Goal: Feedback & Contribution: Leave review/rating

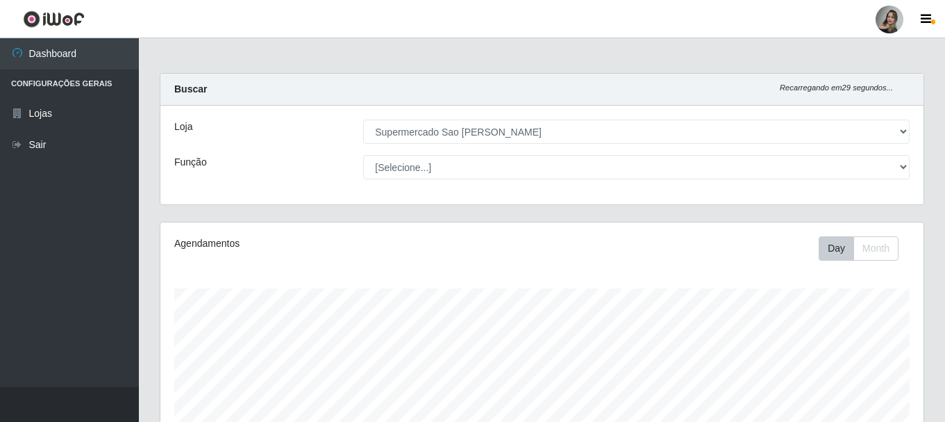
select select "383"
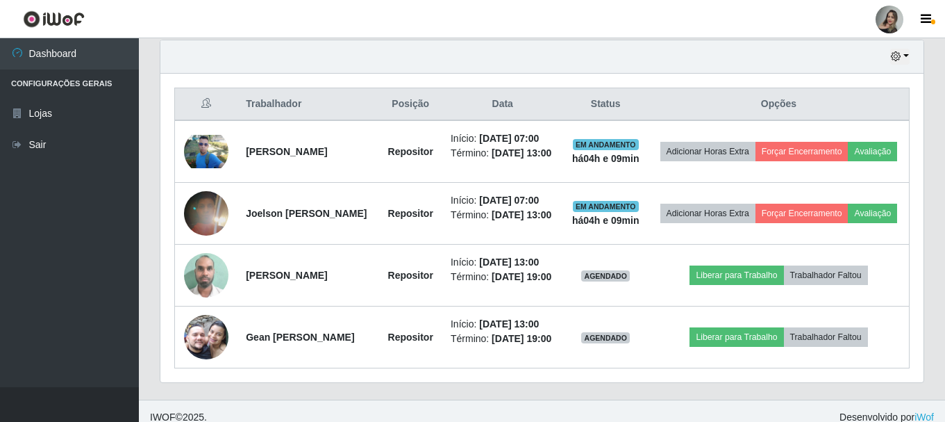
scroll to position [536, 0]
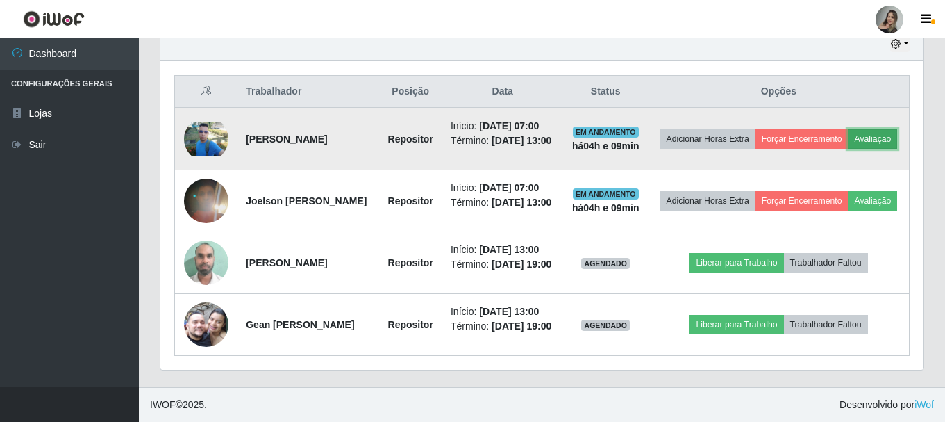
click at [848, 129] on button "Avaliação" at bounding box center [872, 138] width 49 height 19
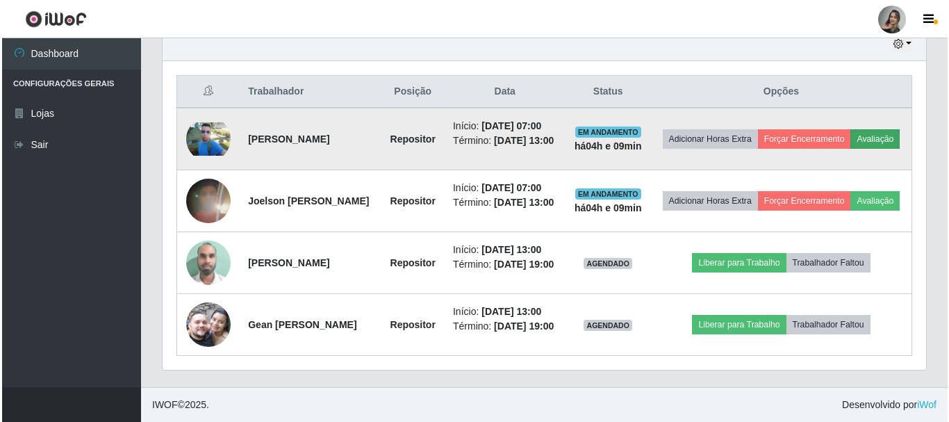
scroll to position [288, 756]
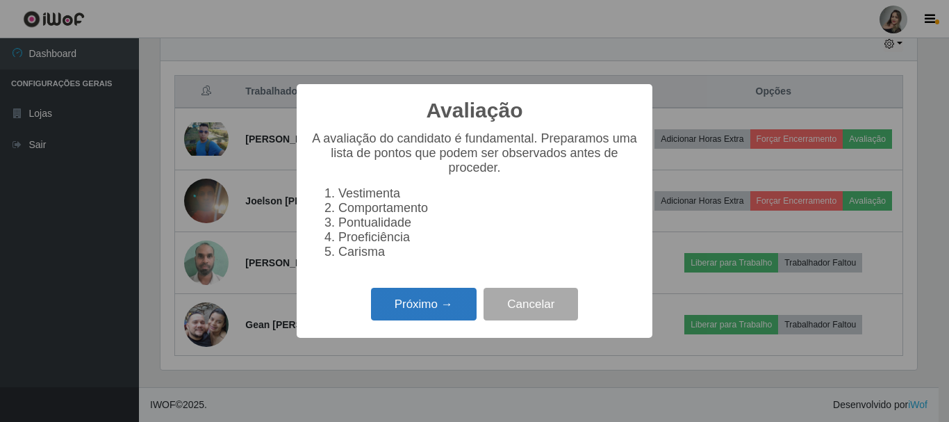
click at [401, 311] on button "Próximo →" at bounding box center [424, 304] width 106 height 33
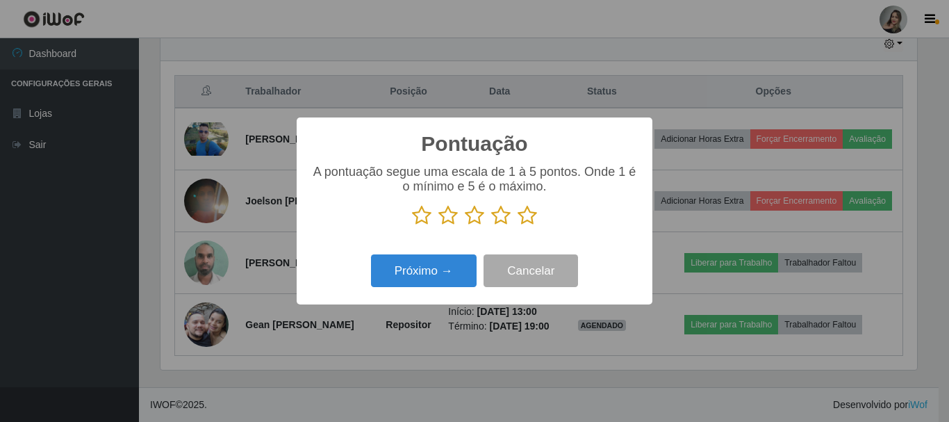
scroll to position [694293, 693825]
click at [454, 216] on icon at bounding box center [447, 215] width 19 height 21
click at [438, 226] on input "radio" at bounding box center [438, 226] width 0 height 0
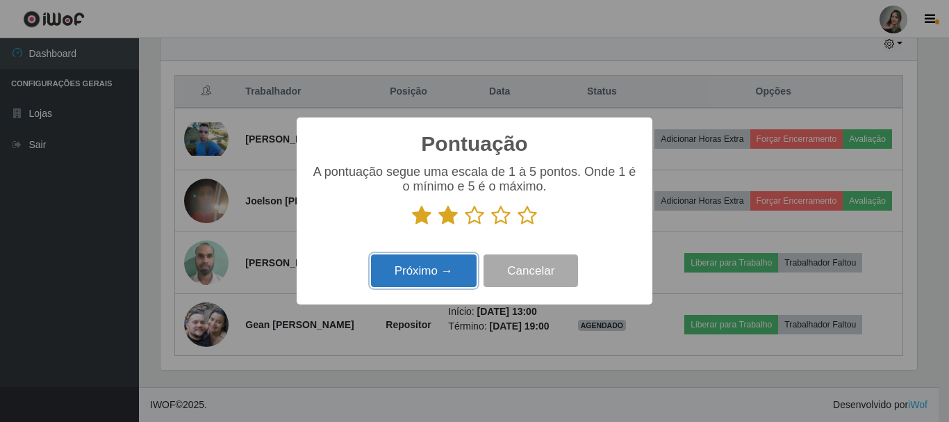
click at [447, 270] on button "Próximo →" at bounding box center [424, 270] width 106 height 33
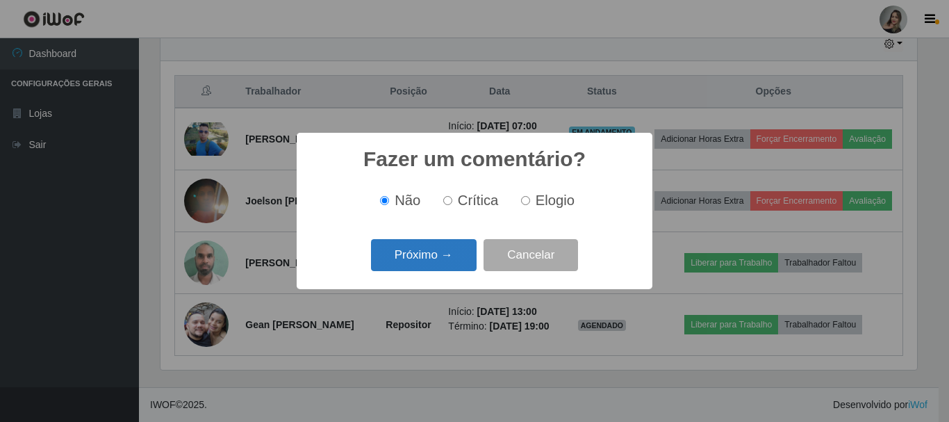
click at [453, 250] on button "Próximo →" at bounding box center [424, 255] width 106 height 33
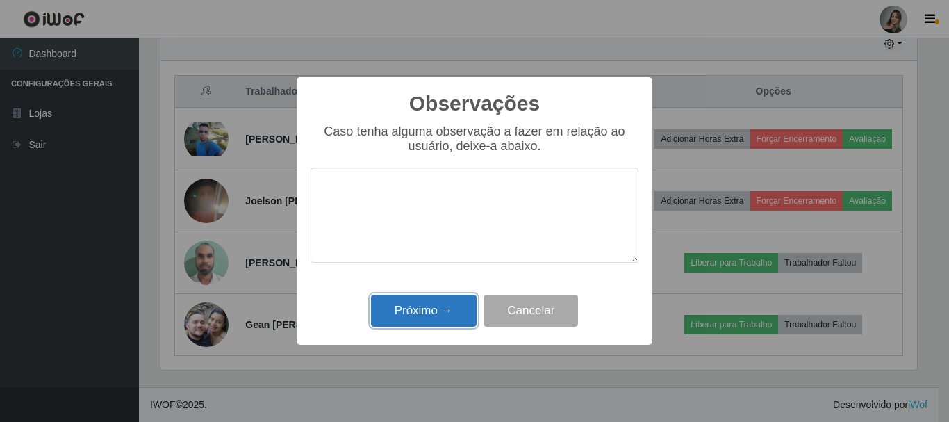
click at [420, 305] on button "Próximo →" at bounding box center [424, 311] width 106 height 33
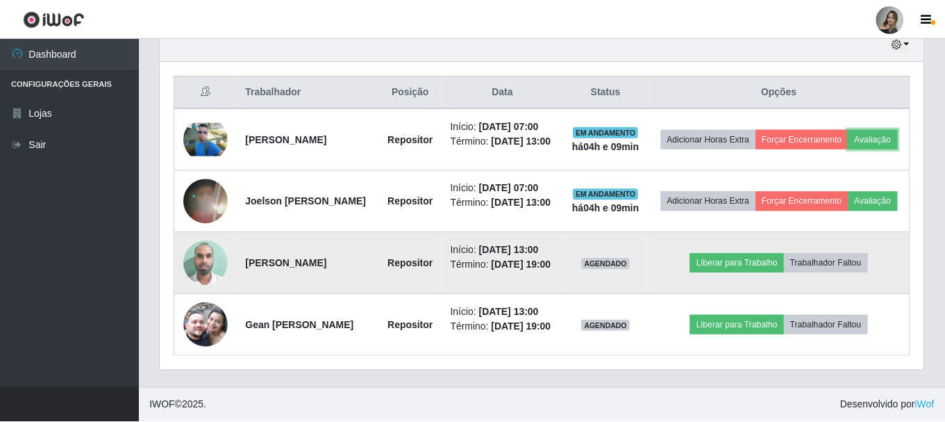
scroll to position [288, 763]
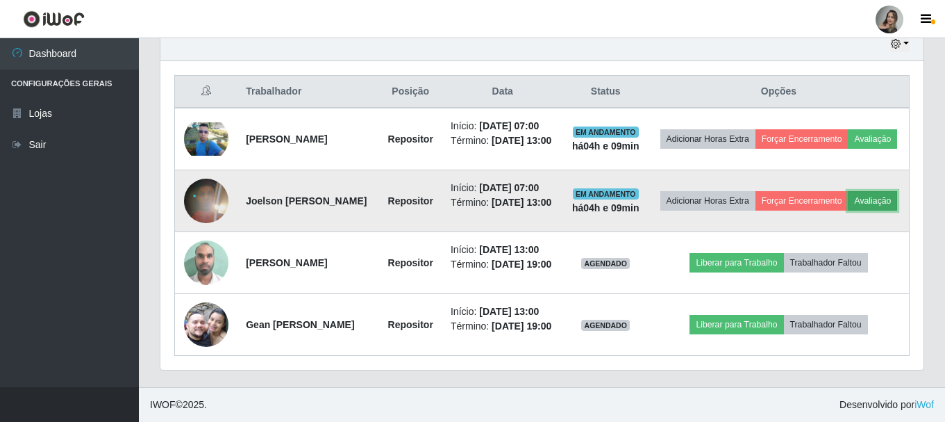
click at [848, 195] on button "Avaliação" at bounding box center [872, 200] width 49 height 19
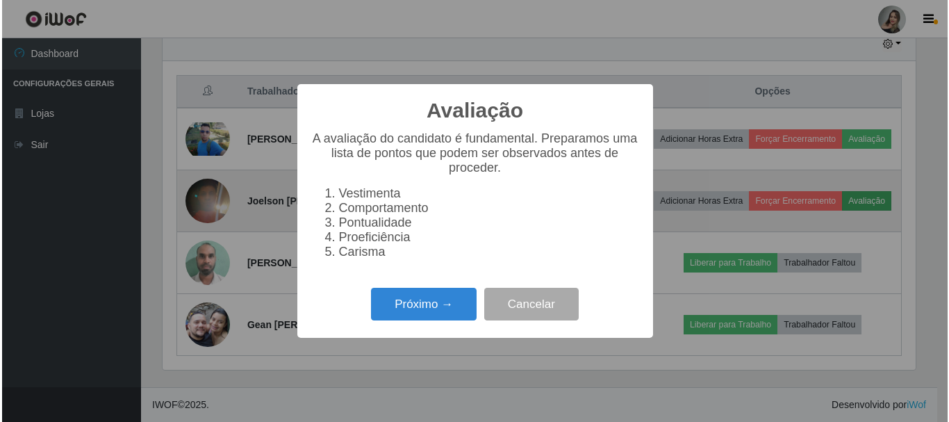
scroll to position [288, 756]
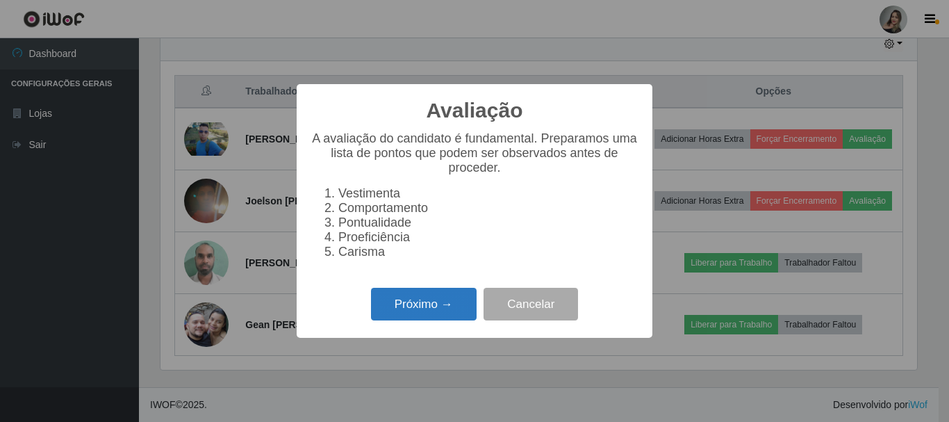
click at [392, 306] on button "Próximo →" at bounding box center [424, 304] width 106 height 33
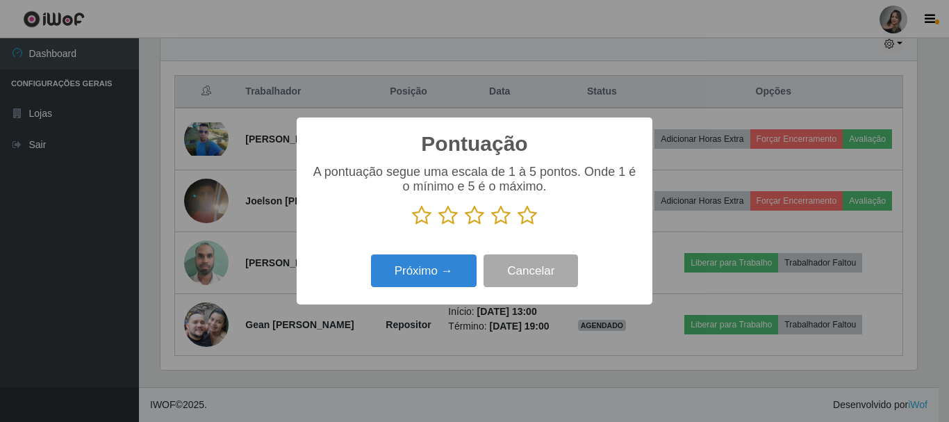
scroll to position [694293, 693825]
click at [449, 219] on icon at bounding box center [447, 215] width 19 height 21
click at [438, 226] on input "radio" at bounding box center [438, 226] width 0 height 0
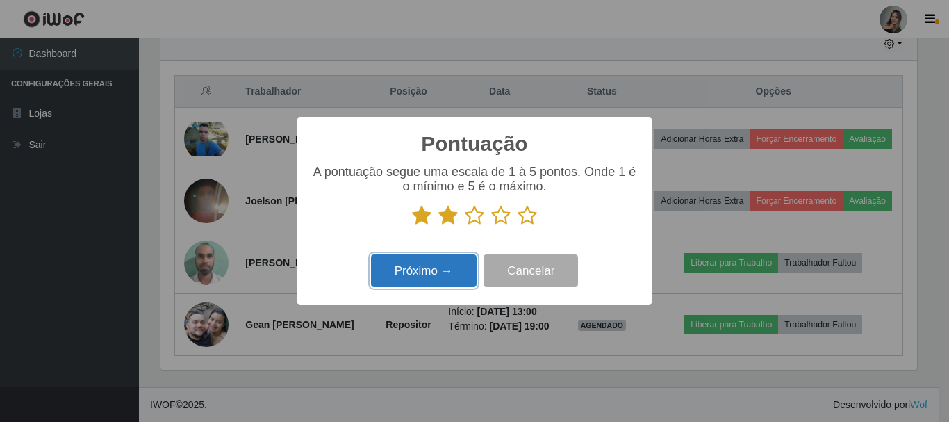
click at [428, 261] on button "Próximo →" at bounding box center [424, 270] width 106 height 33
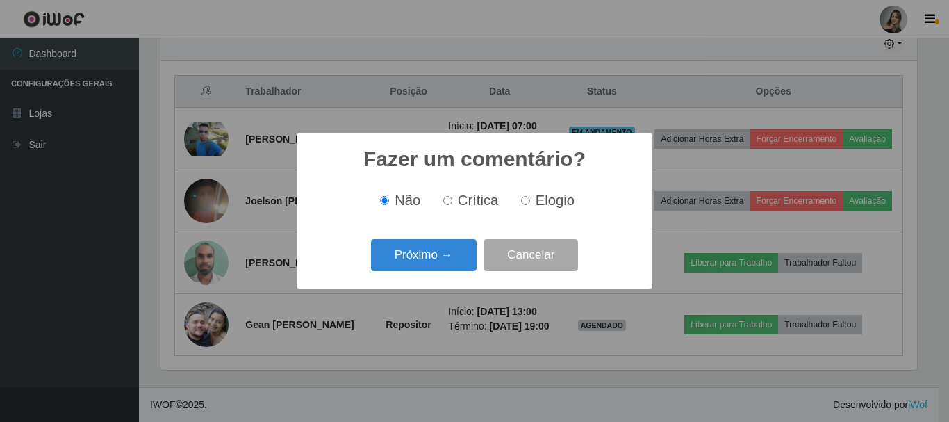
click at [428, 261] on button "Próximo →" at bounding box center [424, 255] width 106 height 33
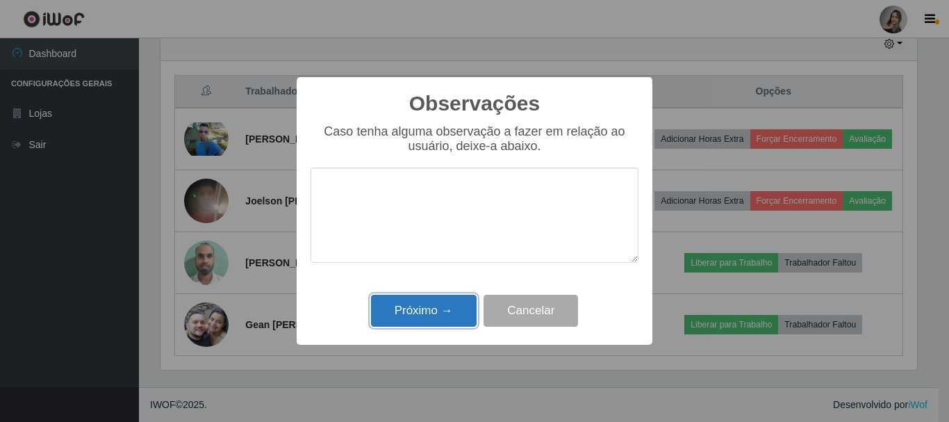
click at [431, 323] on button "Próximo →" at bounding box center [424, 311] width 106 height 33
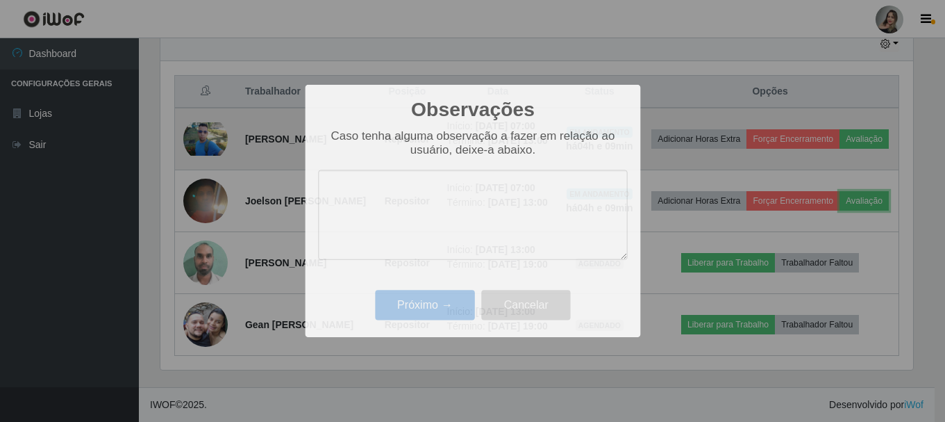
scroll to position [288, 763]
